Goal: Feedback & Contribution: Leave review/rating

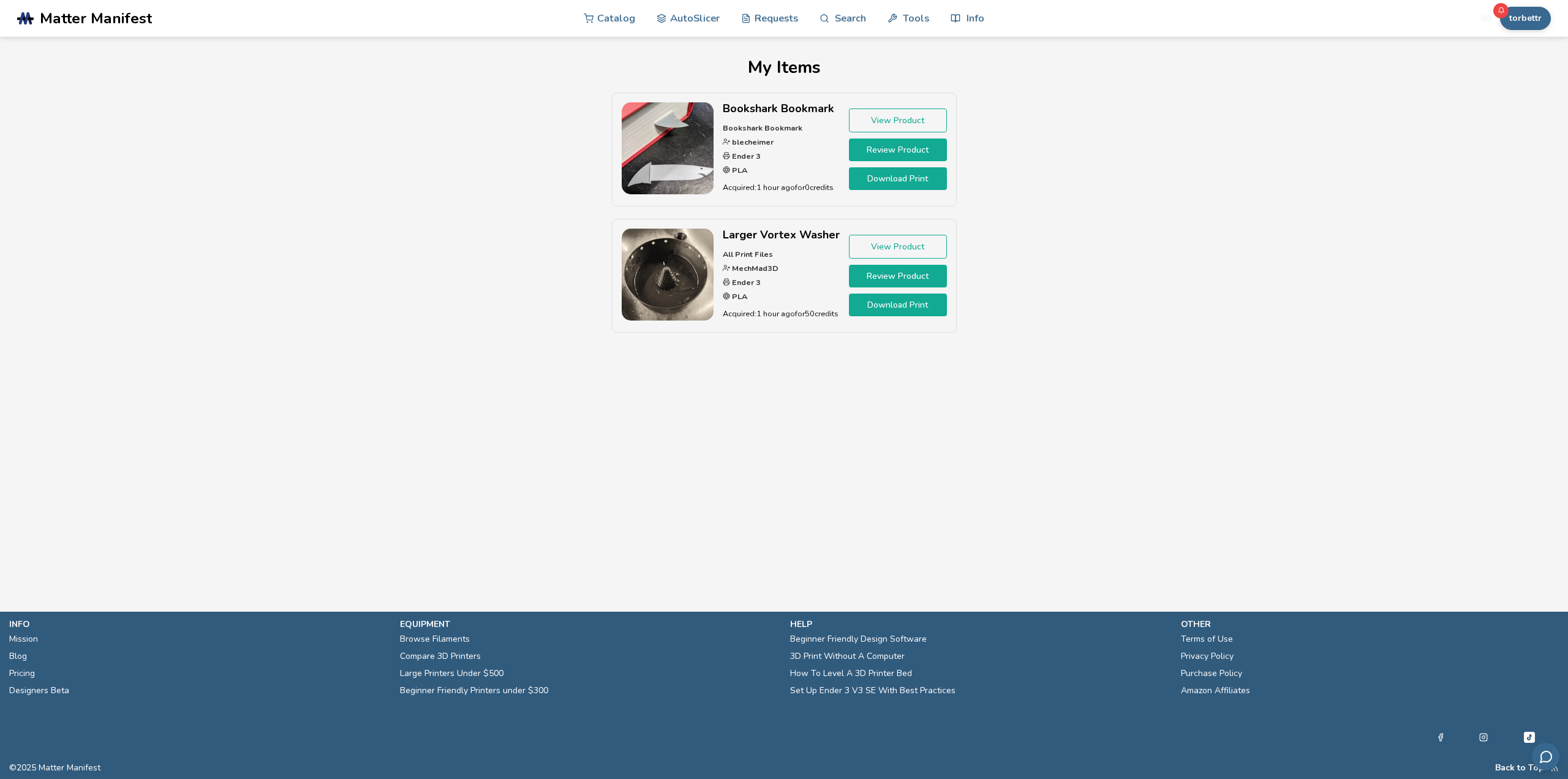
click at [898, 149] on link "Review Product" at bounding box center [898, 149] width 98 height 23
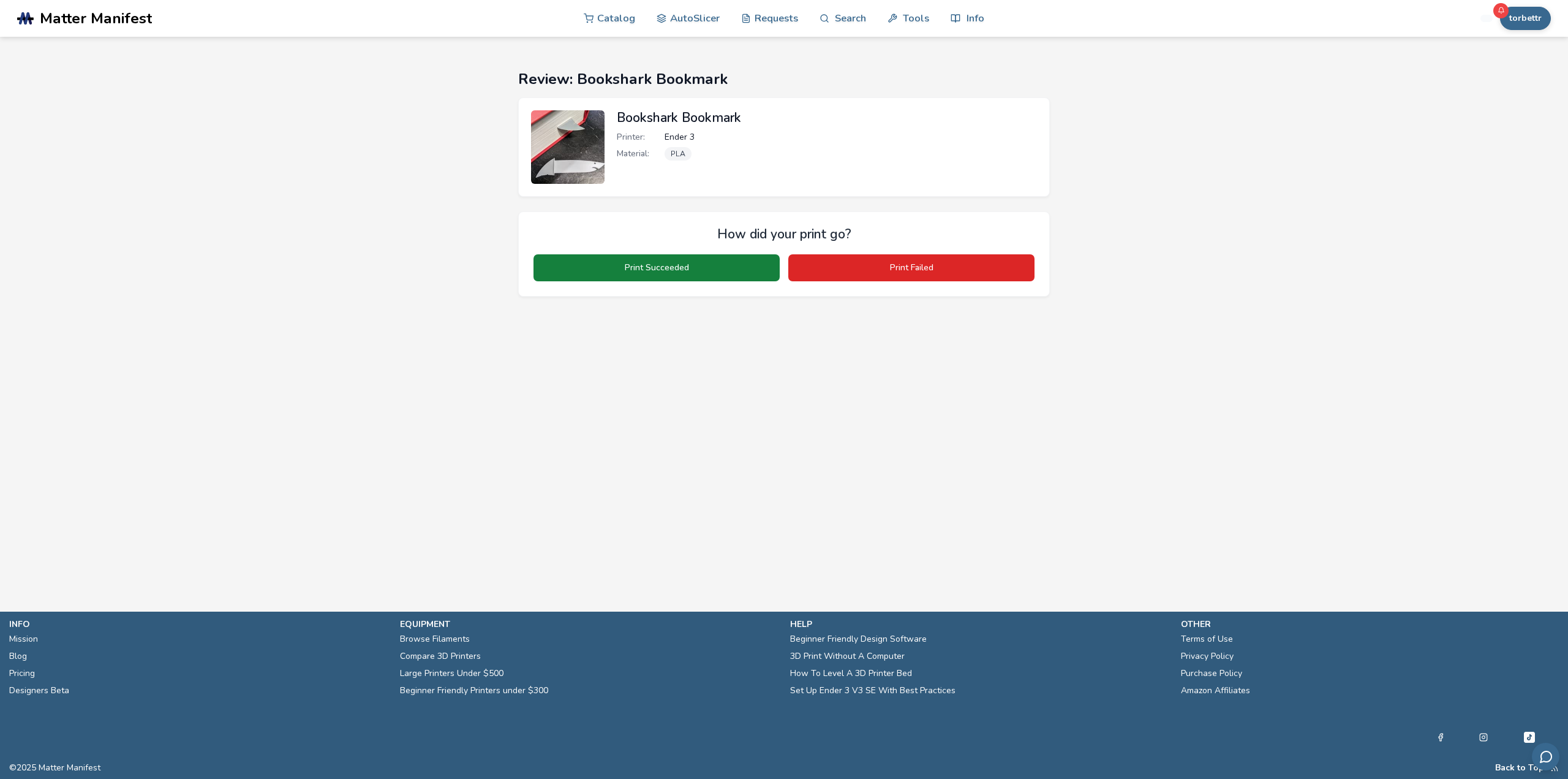
click at [665, 272] on button "Print Succeeded" at bounding box center [657, 267] width 246 height 27
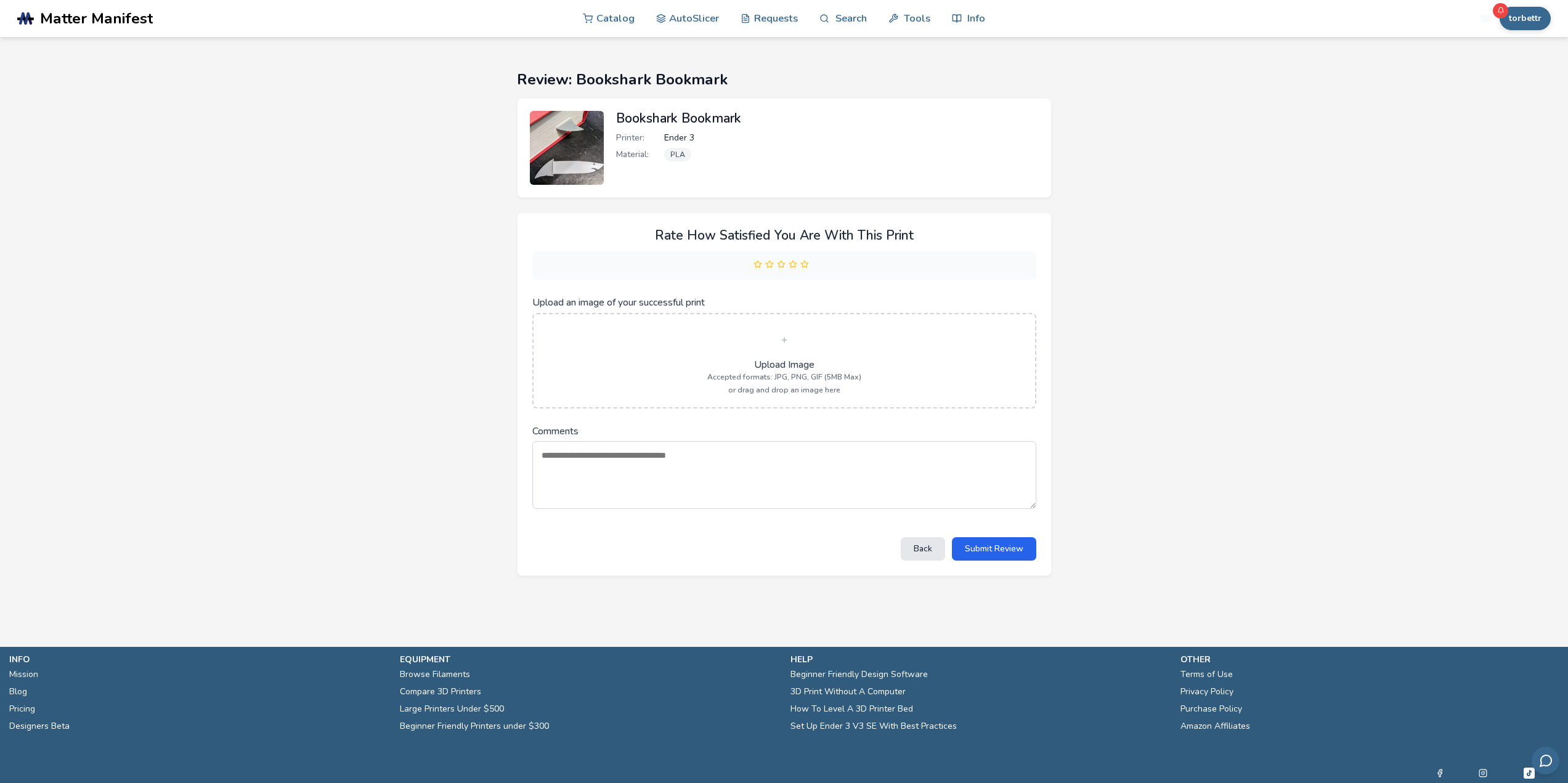
click at [564, 159] on img at bounding box center [567, 148] width 74 height 74
click at [675, 111] on h2 "Bookshark Bookmark" at bounding box center [828, 118] width 423 height 15
click at [672, 120] on h2 "Bookshark Bookmark" at bounding box center [828, 118] width 423 height 15
click at [662, 155] on div "Material: PLA" at bounding box center [828, 155] width 423 height 14
click at [536, 136] on img at bounding box center [567, 148] width 74 height 74
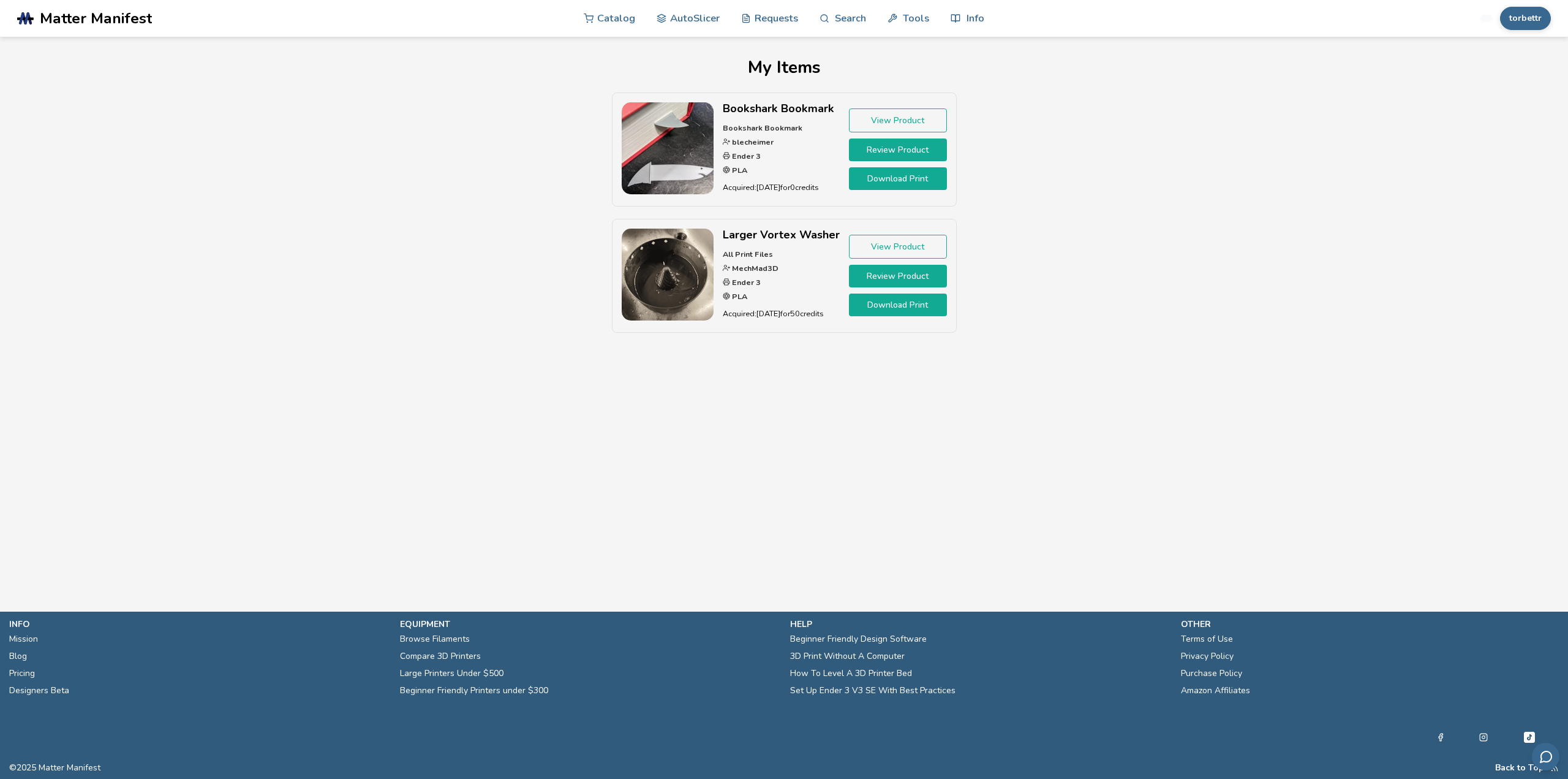
click at [642, 145] on img at bounding box center [668, 148] width 92 height 92
click at [893, 127] on link "View Product" at bounding box center [898, 120] width 98 height 24
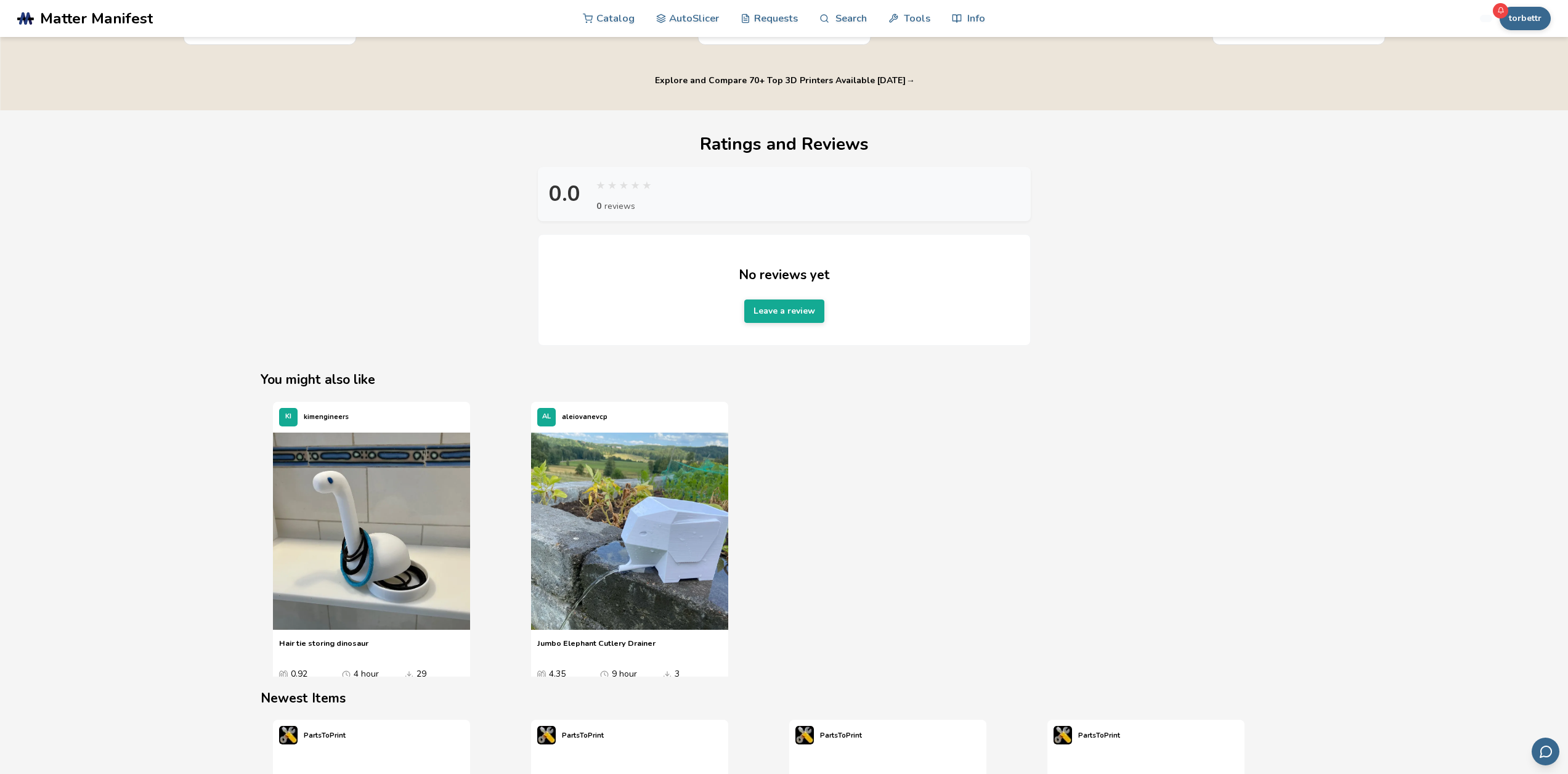
scroll to position [986, 0]
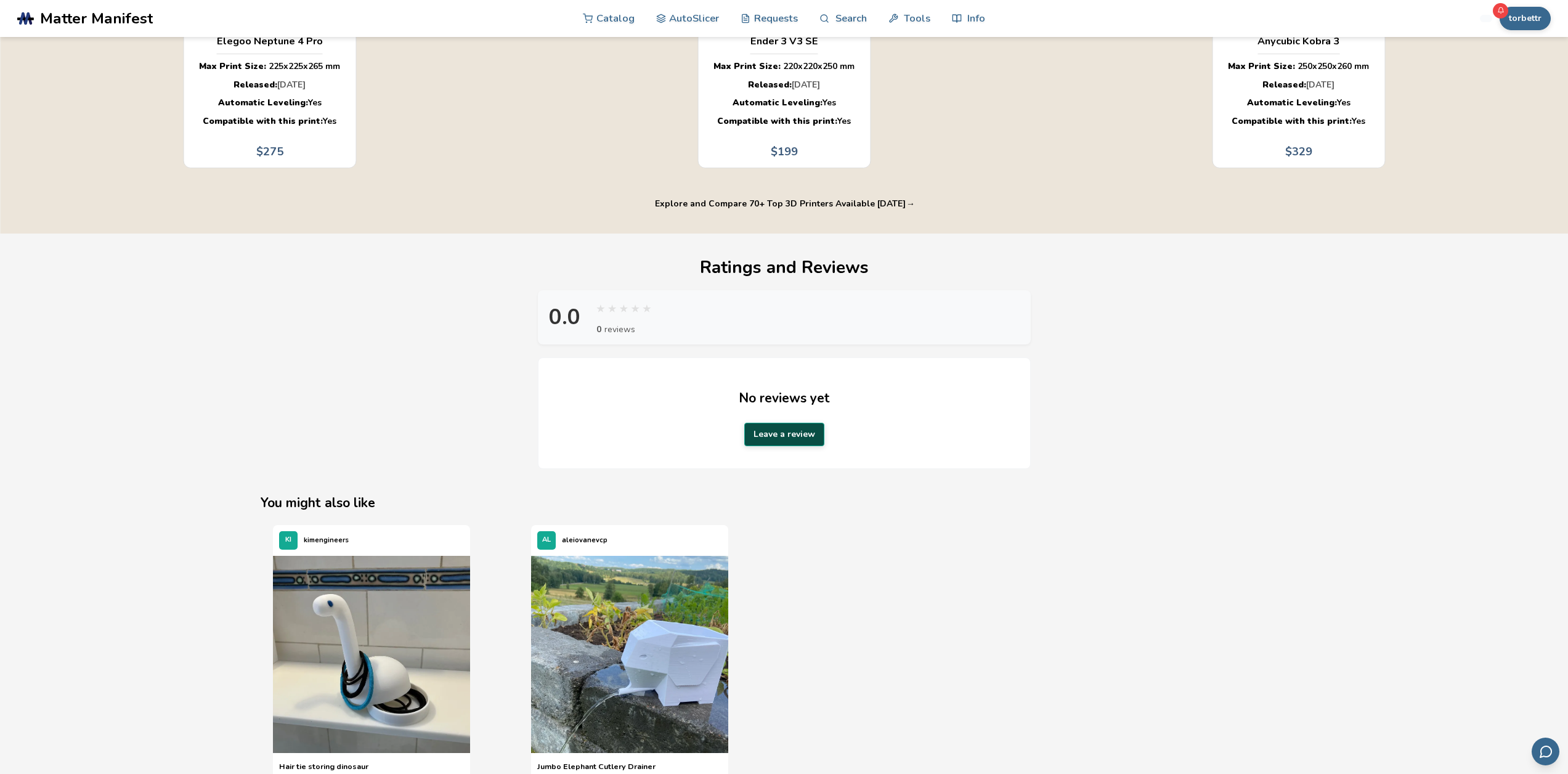
click at [776, 446] on button "Leave a review" at bounding box center [784, 435] width 80 height 24
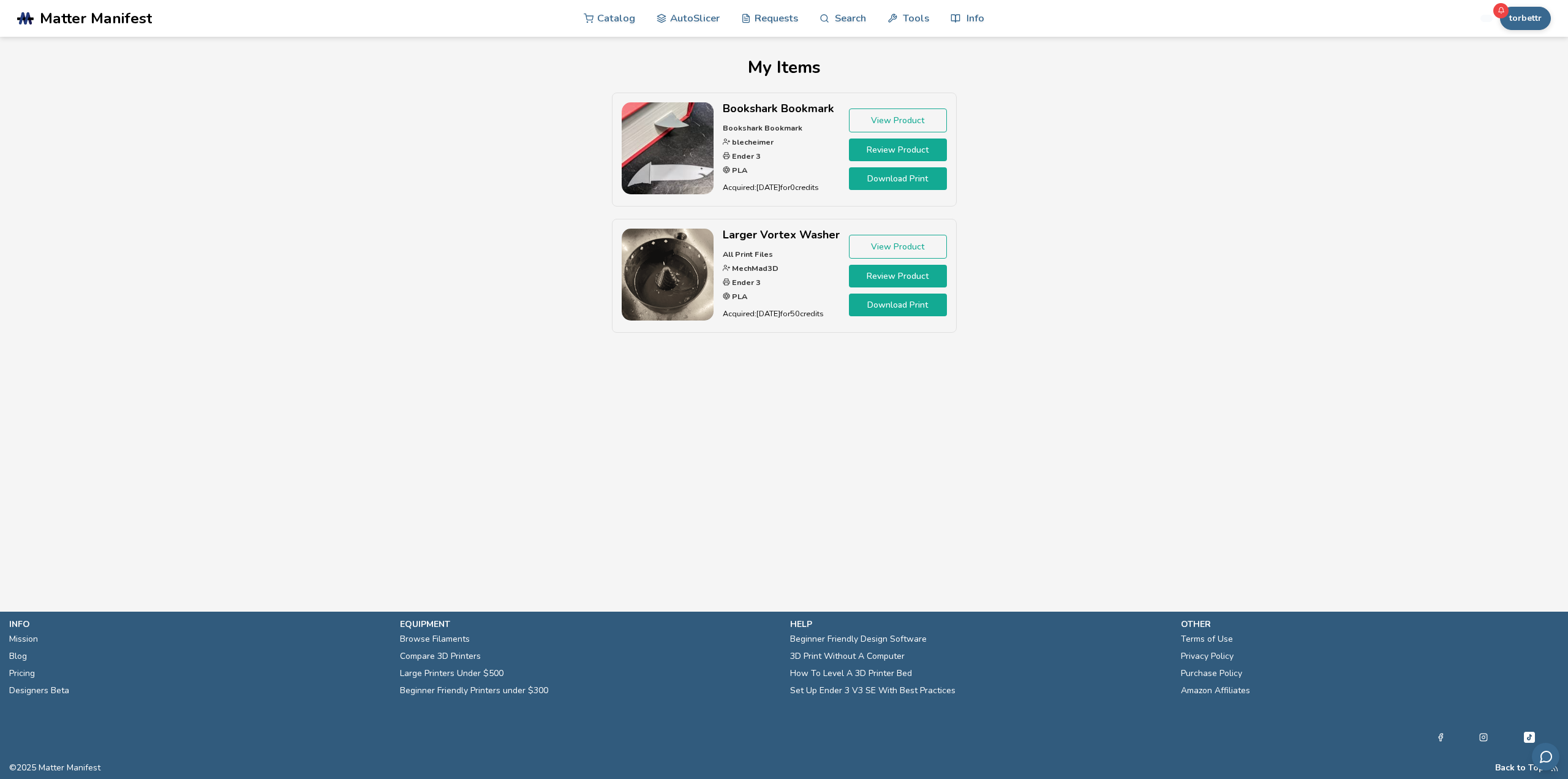
click at [915, 118] on link "View Product" at bounding box center [898, 120] width 98 height 24
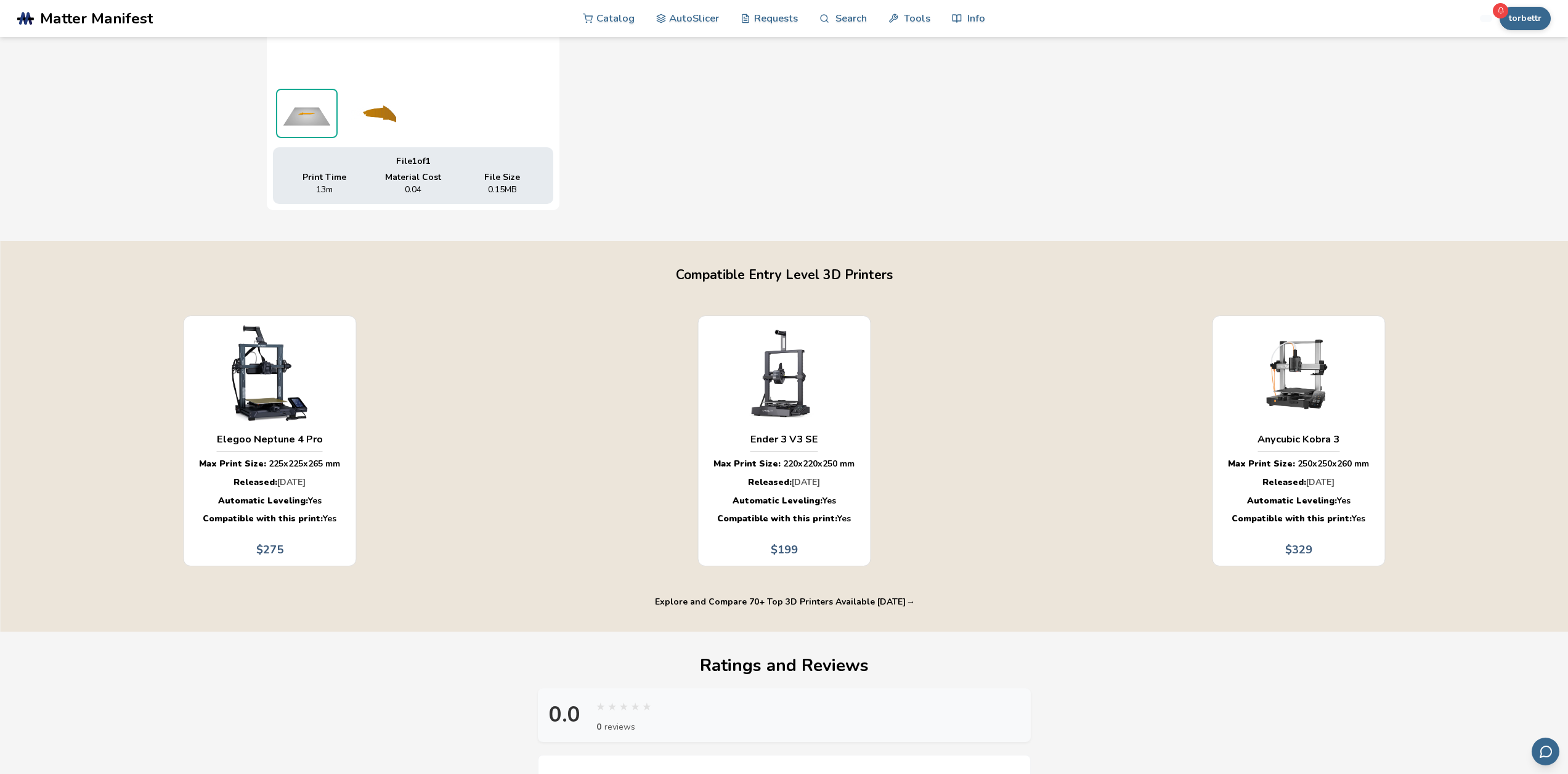
scroll to position [924, 0]
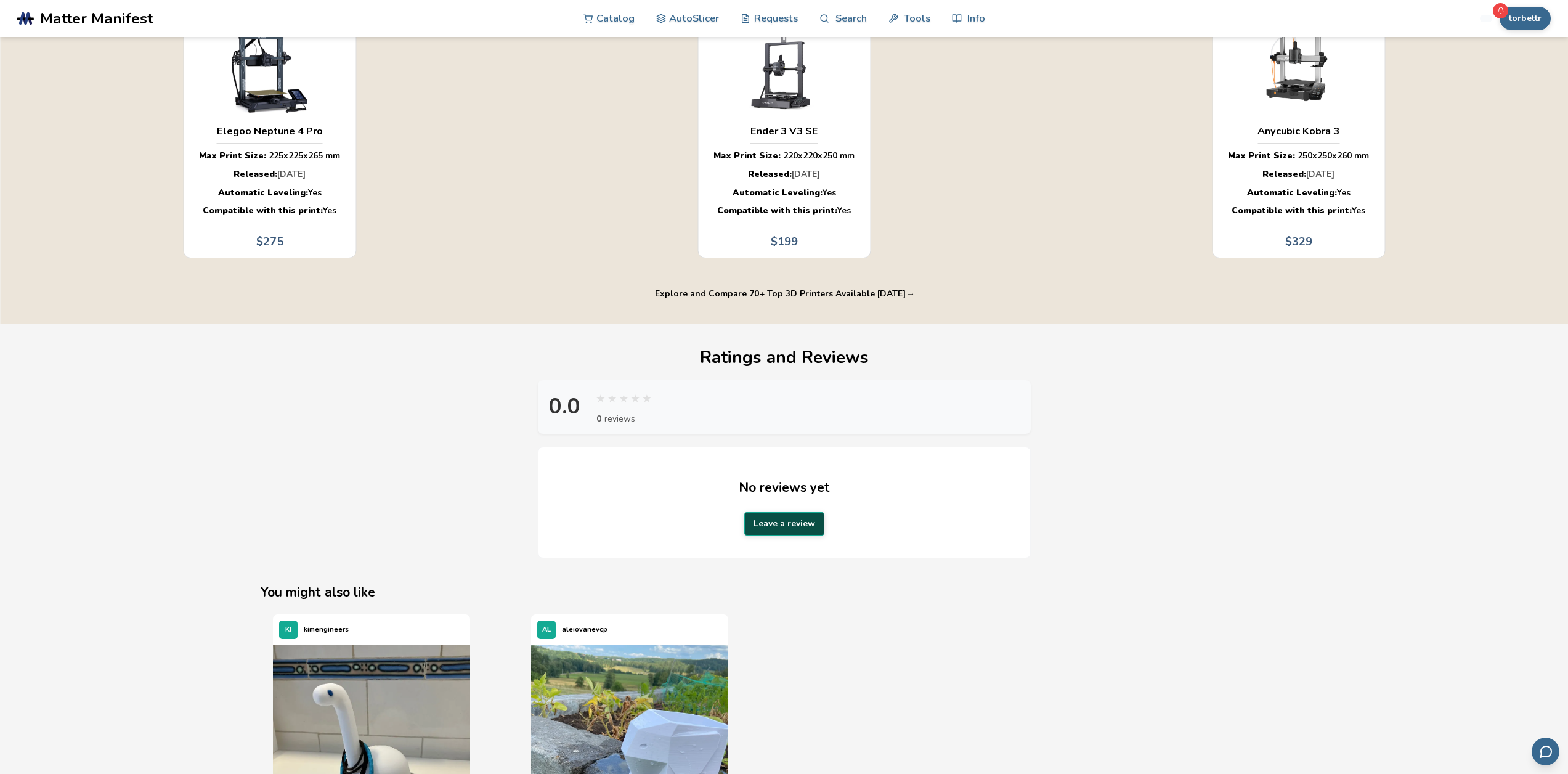
click at [779, 526] on button "Leave a review" at bounding box center [784, 524] width 80 height 24
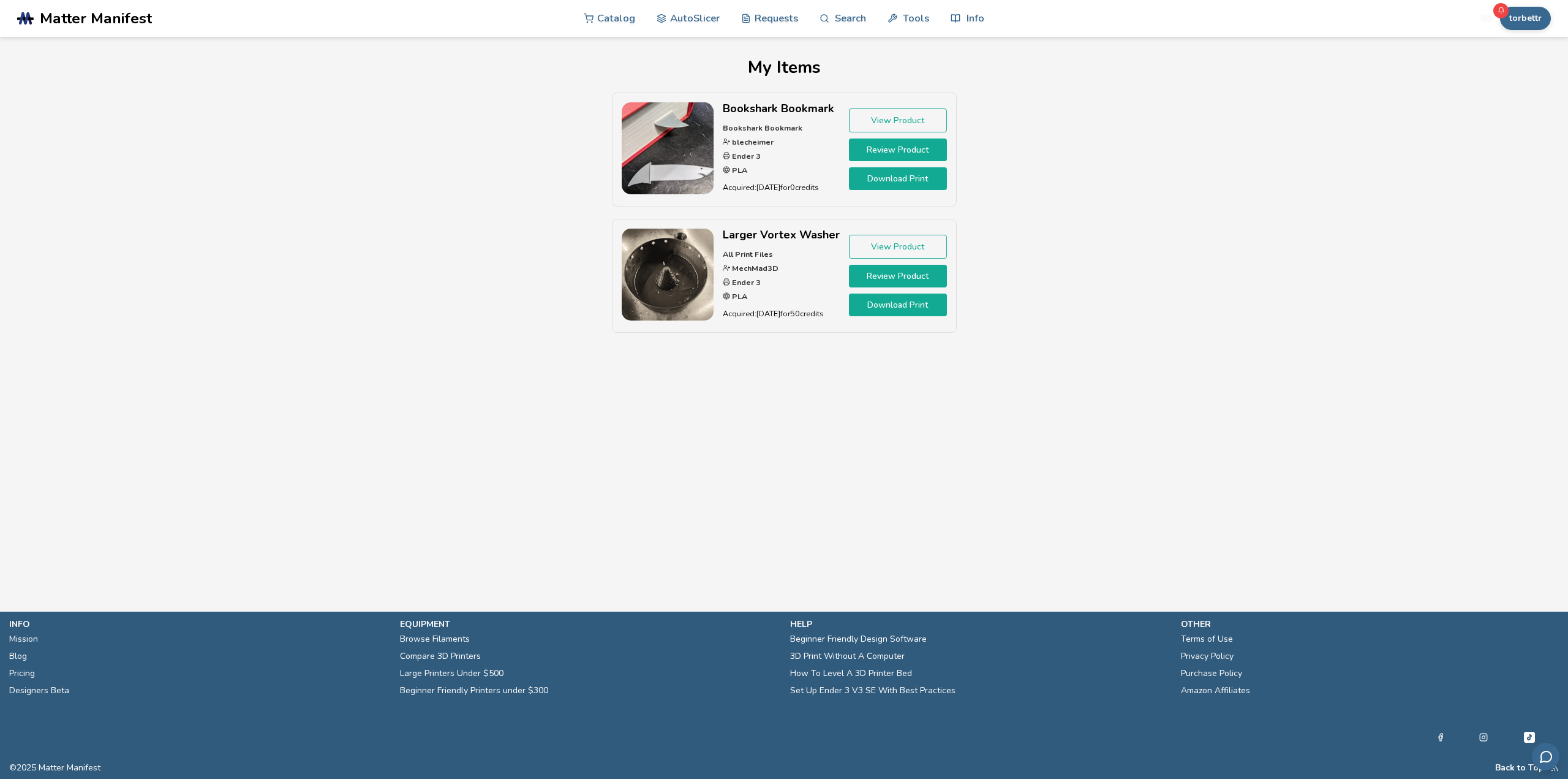
click at [912, 152] on link "Review Product" at bounding box center [898, 149] width 98 height 23
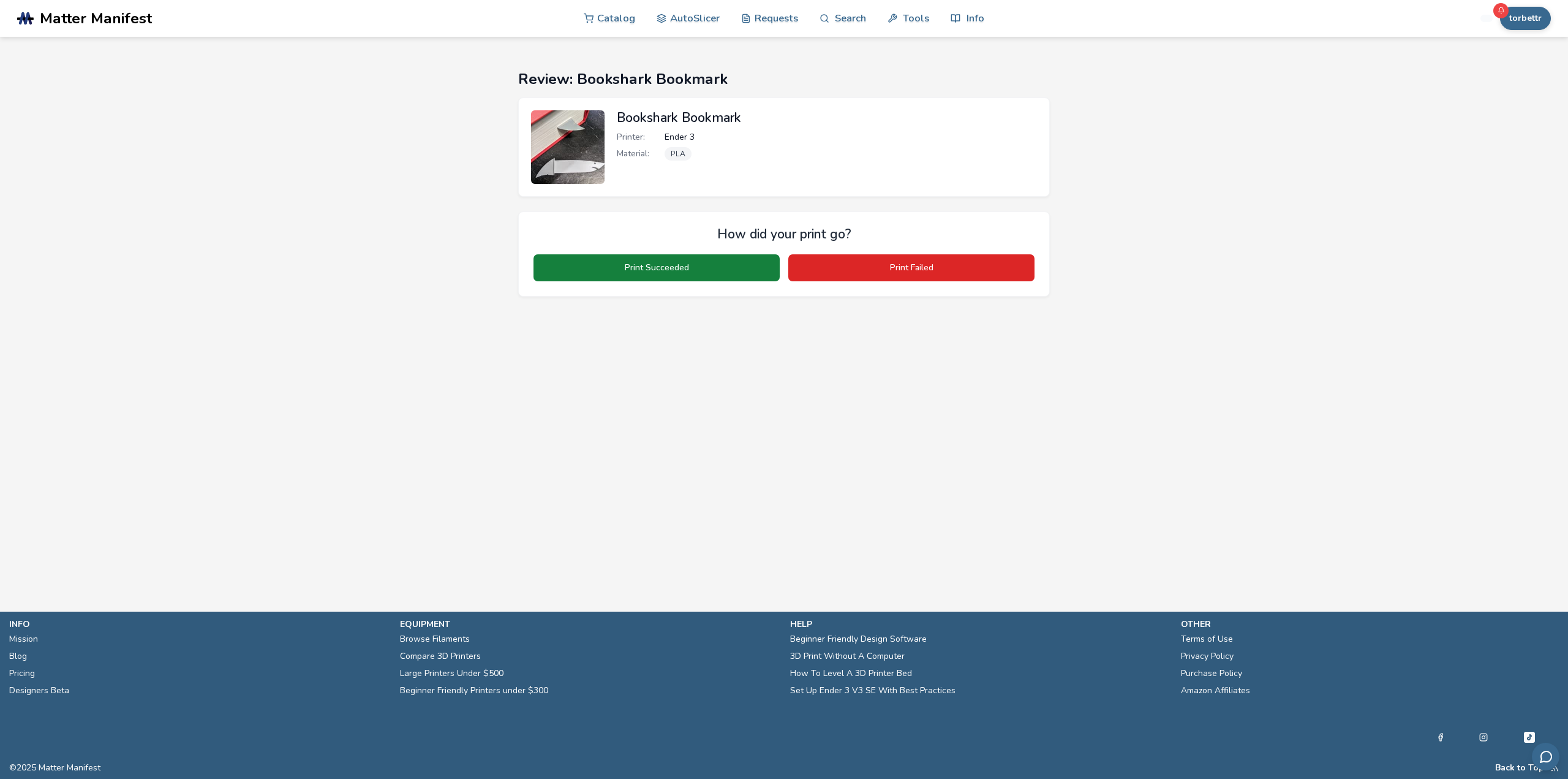
click at [714, 265] on button "Print Succeeded" at bounding box center [657, 267] width 246 height 27
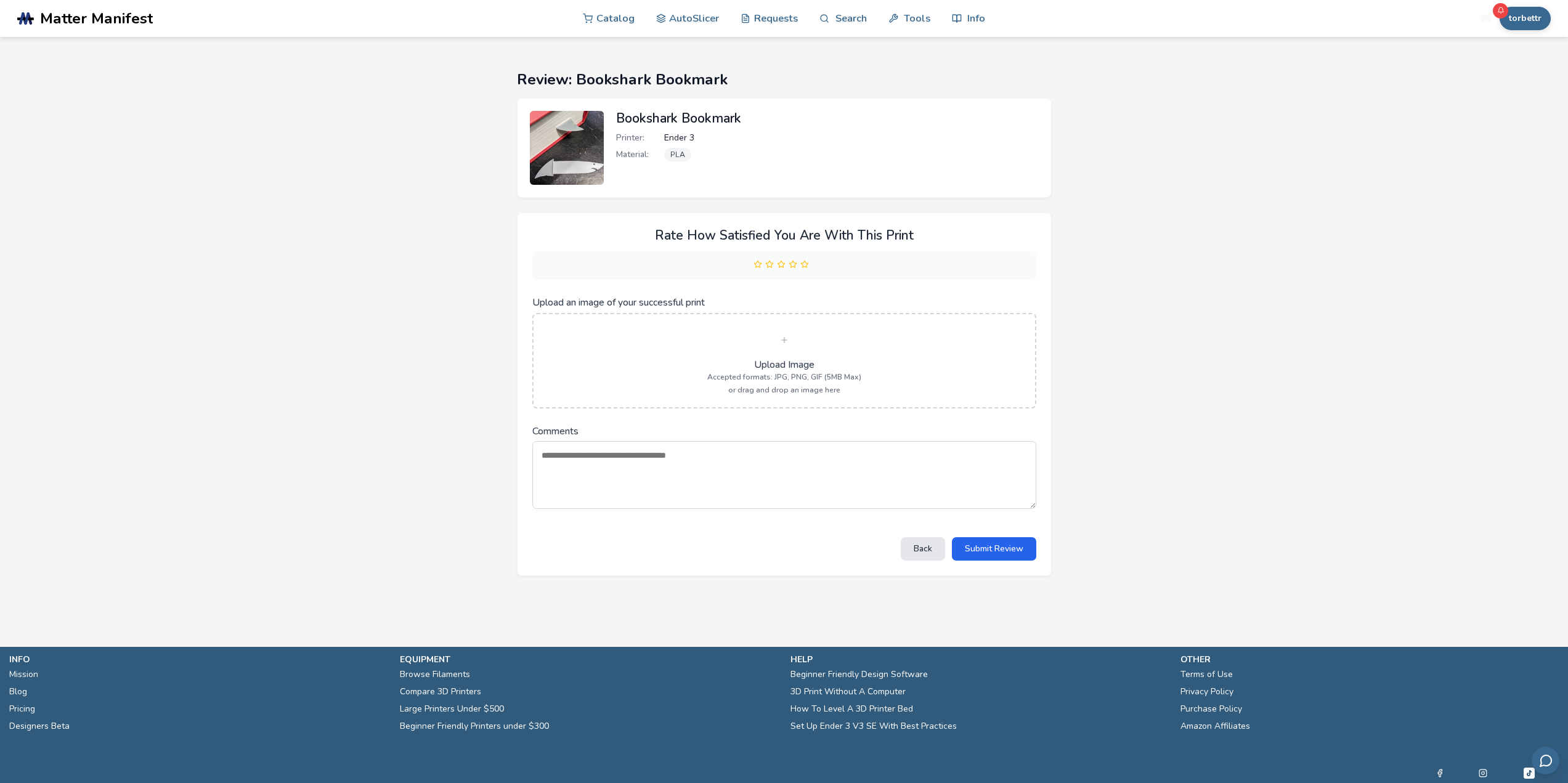
click at [770, 357] on label "Upload Image Accepted formats: JPG, PNG, GIF (5MB Max) or drag and drop an imag…" at bounding box center [784, 361] width 476 height 67
click at [0, 0] on input "Upload an image of your successful print" at bounding box center [0, 0] width 0 height 0
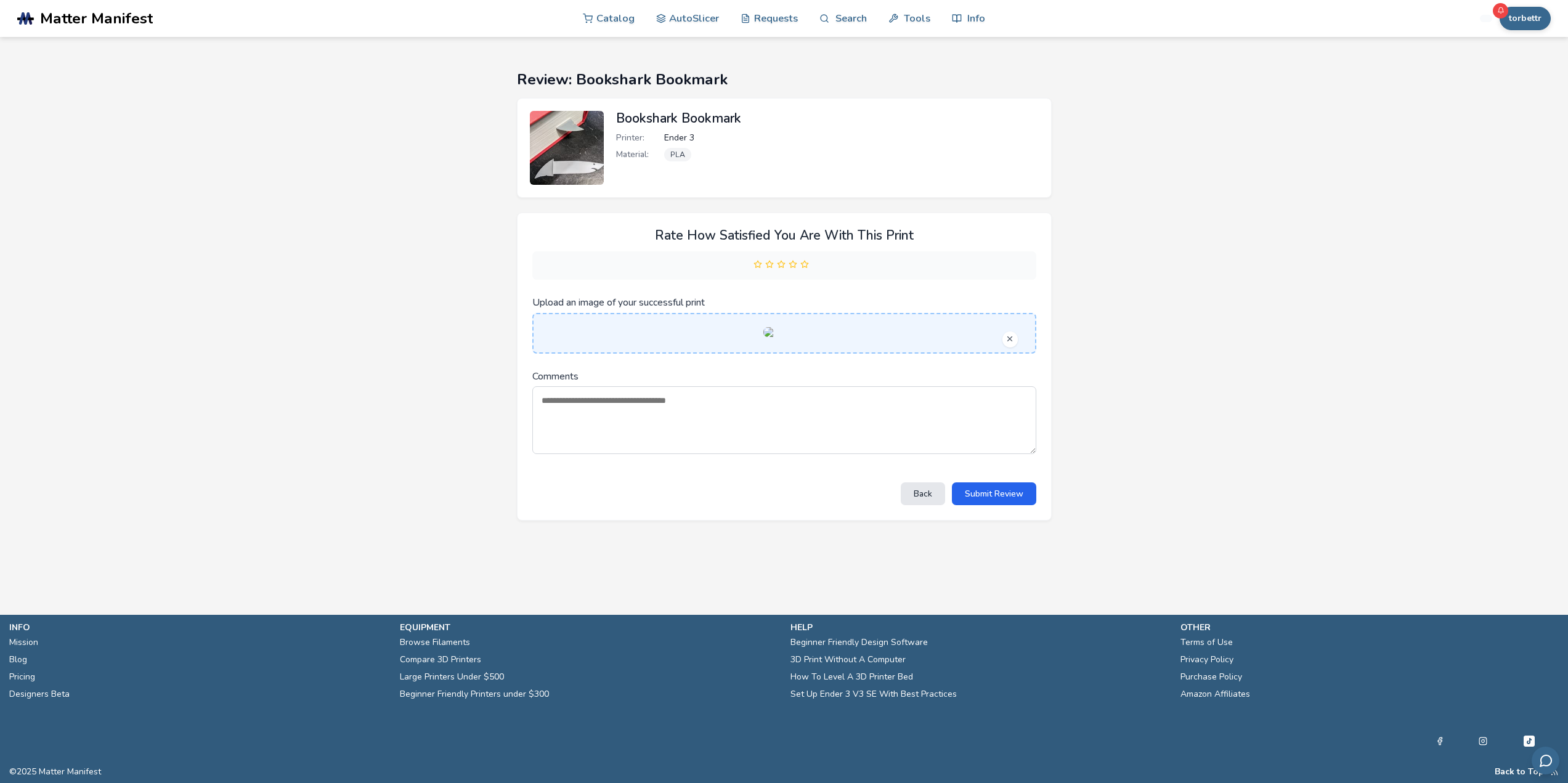
click at [700, 454] on textarea "Comments" at bounding box center [785, 420] width 504 height 68
type textarea "**********"
click at [980, 505] on button "Submit Review" at bounding box center [994, 494] width 84 height 23
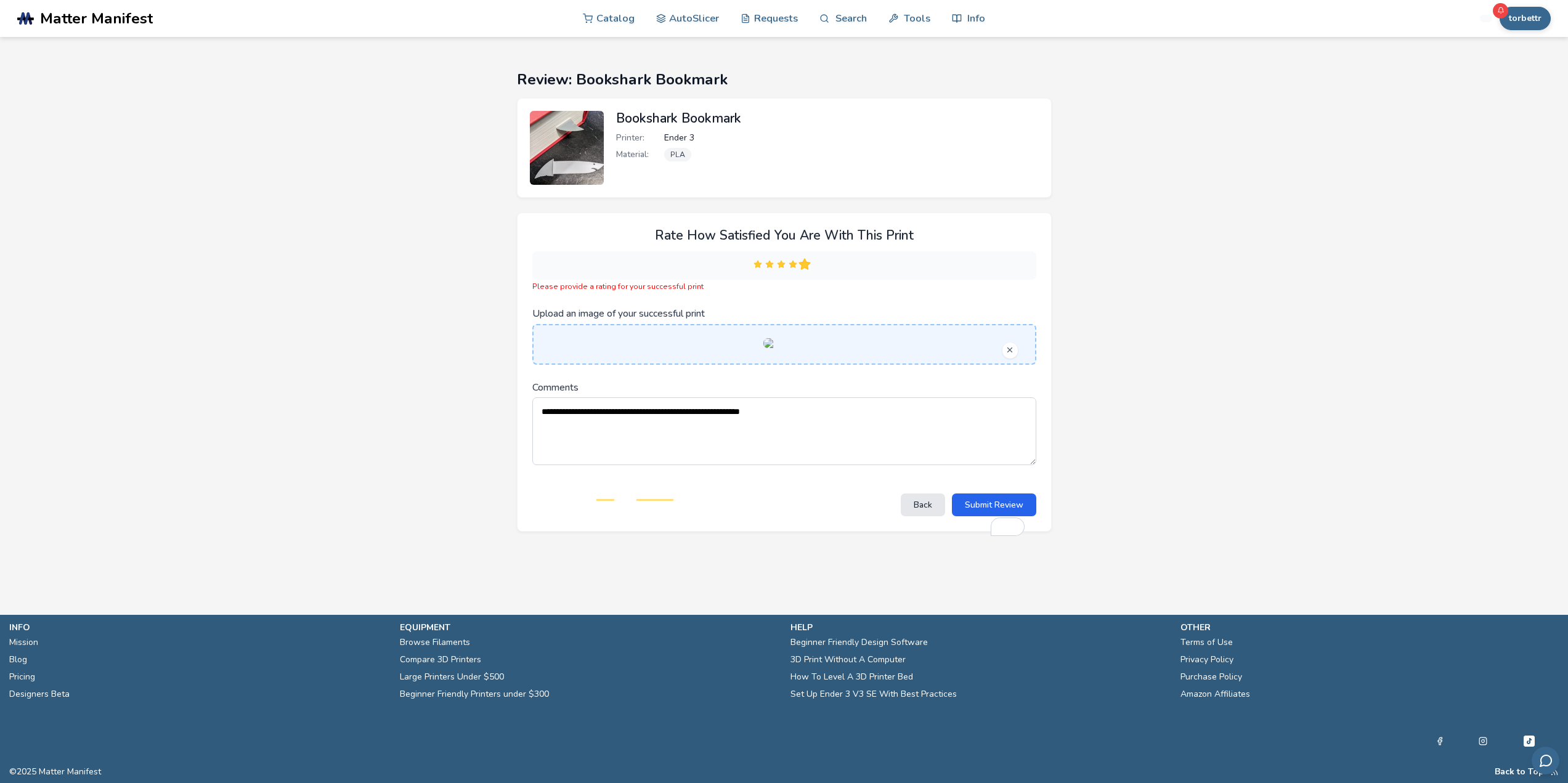
click at [805, 265] on polygon at bounding box center [805, 264] width 7 height 7
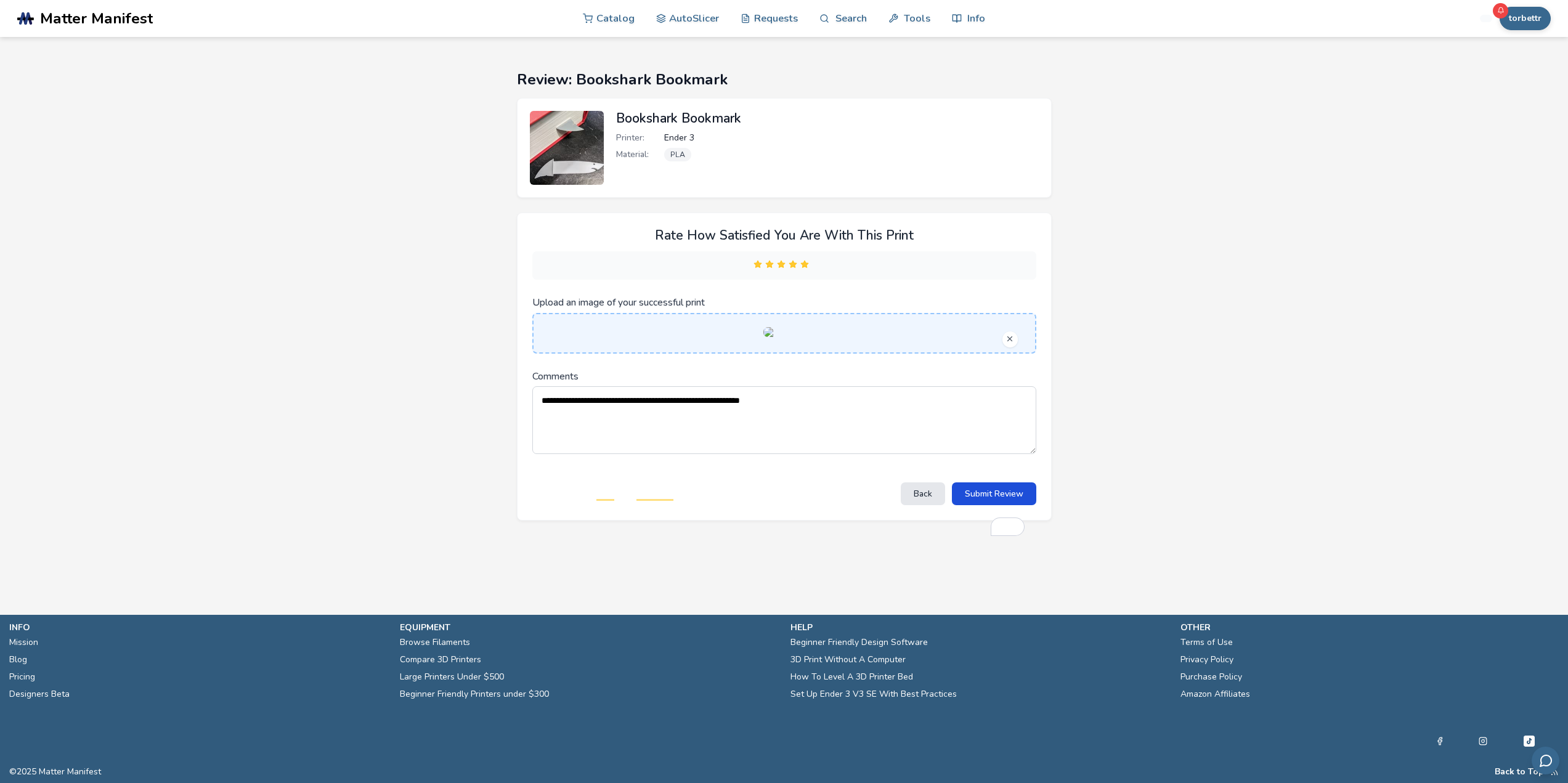
click at [994, 505] on button "Submit Review" at bounding box center [994, 494] width 84 height 23
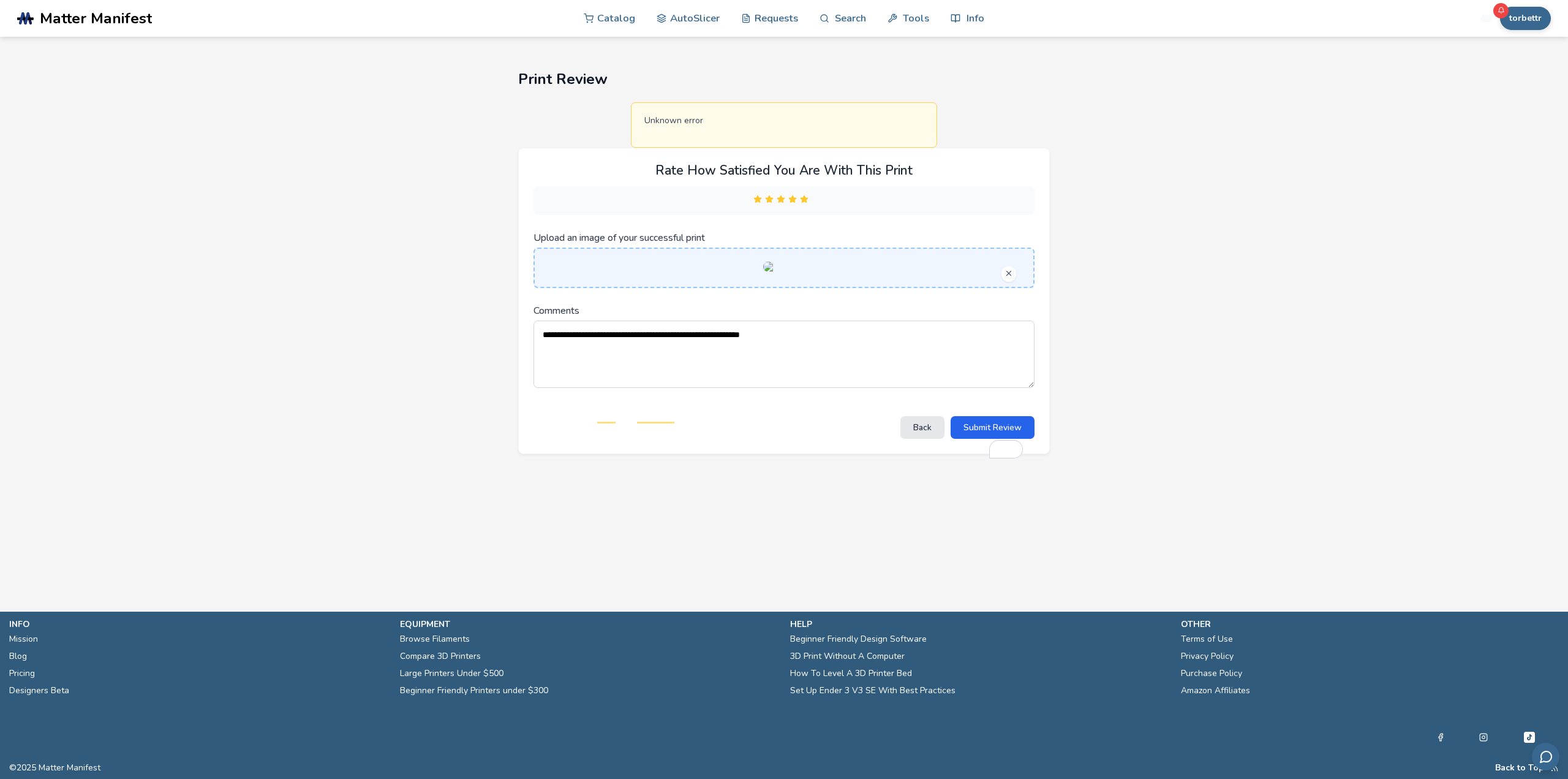
click at [1497, 227] on main "**********" at bounding box center [784, 287] width 1568 height 575
click at [1547, 758] on icon "Send feedback via email" at bounding box center [1546, 756] width 16 height 16
click at [1288, 387] on section "**********" at bounding box center [784, 262] width 1102 height 451
click at [24, 22] on rect at bounding box center [25, 19] width 6 height 14
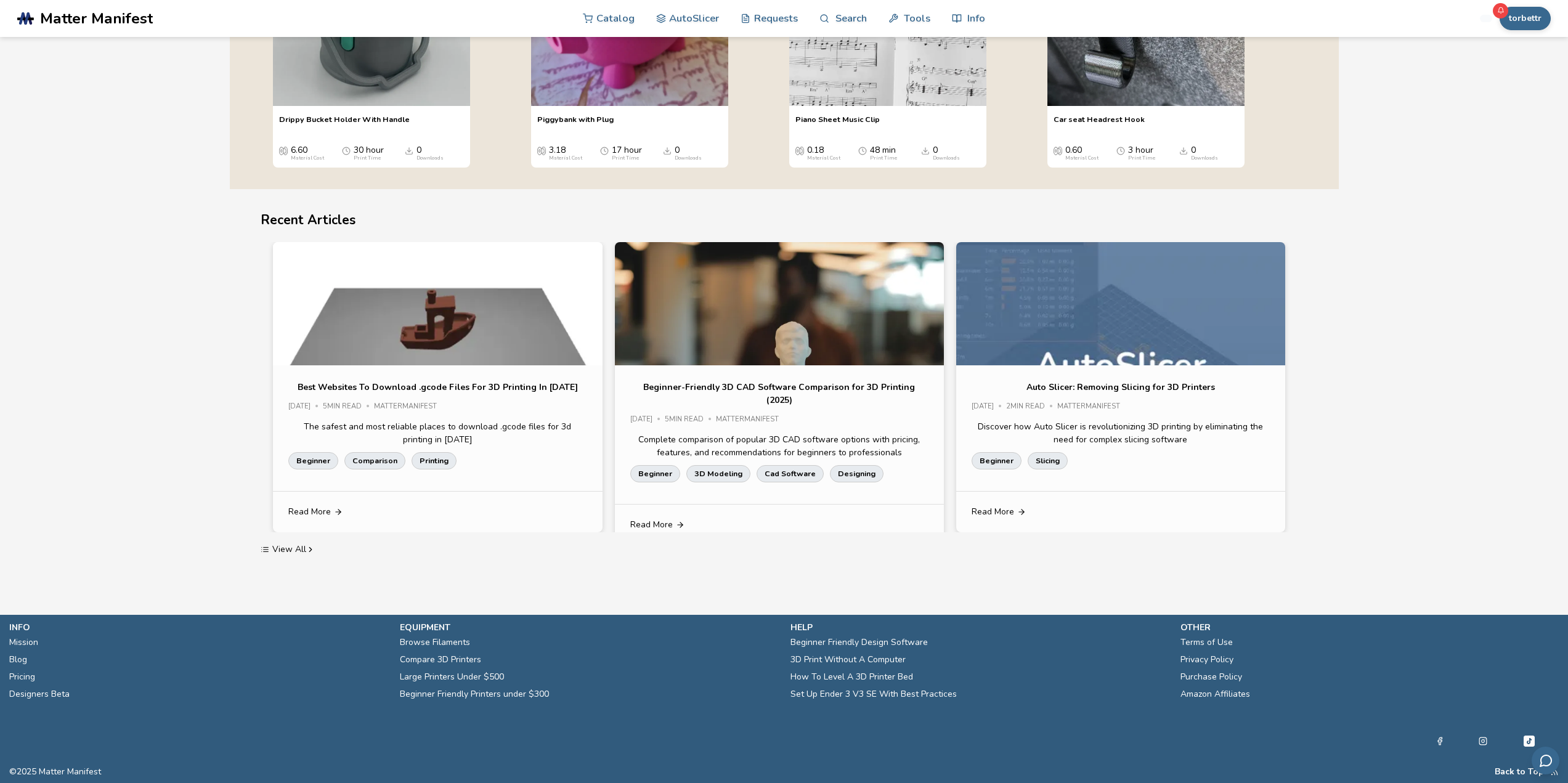
scroll to position [2479, 0]
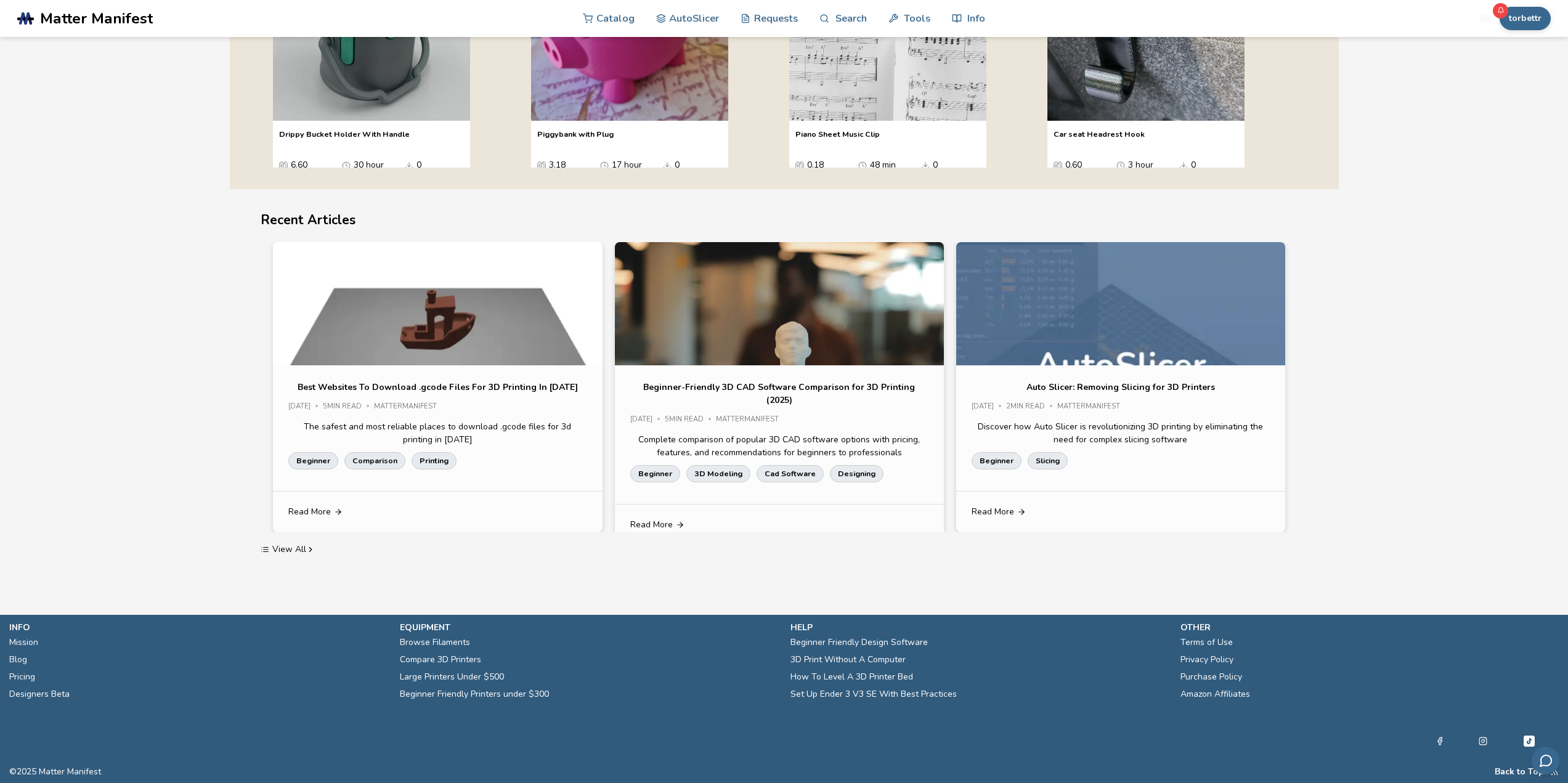
scroll to position [2479, 0]
